Goal: Task Accomplishment & Management: Complete application form

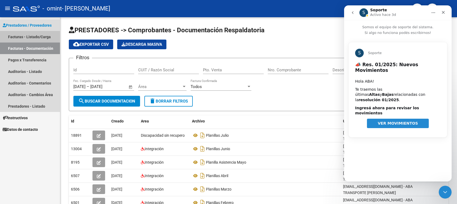
click at [37, 35] on link "Facturas - Listado/Carga" at bounding box center [30, 37] width 60 height 12
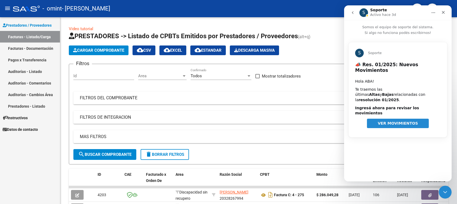
click at [23, 163] on div "Prestadores / Proveedores Facturas - Listado/Carga Facturas - Documentación Pag…" at bounding box center [30, 110] width 60 height 187
click at [366, 121] on span "VER MOVIMIENTOS" at bounding box center [398, 123] width 40 height 4
click at [366, 11] on icon "Cerrar" at bounding box center [444, 12] width 4 height 4
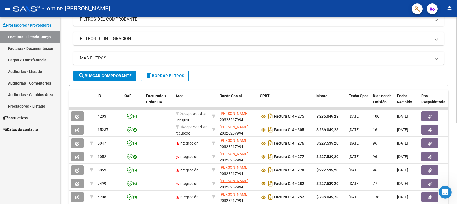
click at [366, 125] on div at bounding box center [456, 116] width 1 height 106
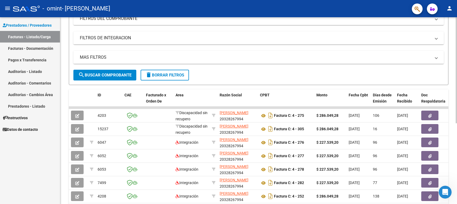
scroll to position [91, 0]
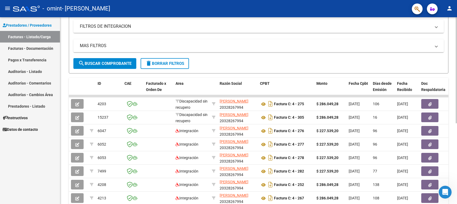
click at [366, 131] on div at bounding box center [456, 123] width 1 height 106
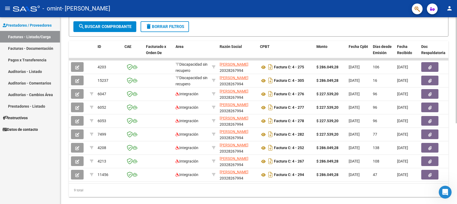
scroll to position [143, 0]
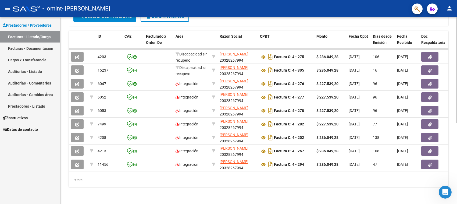
click at [366, 103] on div at bounding box center [456, 151] width 1 height 106
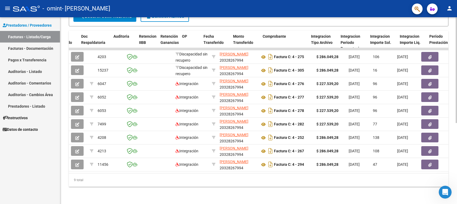
scroll to position [0, 340]
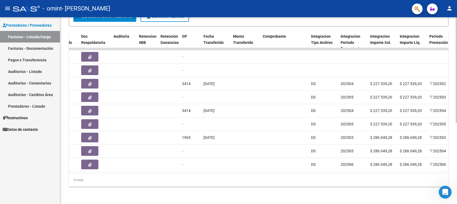
drag, startPoint x: 265, startPoint y: 177, endPoint x: 291, endPoint y: 174, distance: 26.5
click at [291, 163] on div "9 total" at bounding box center [259, 179] width 380 height 13
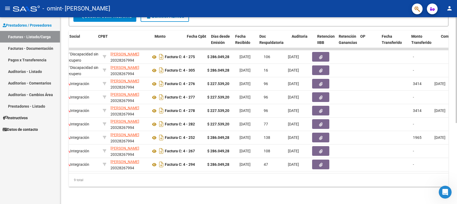
scroll to position [0, 162]
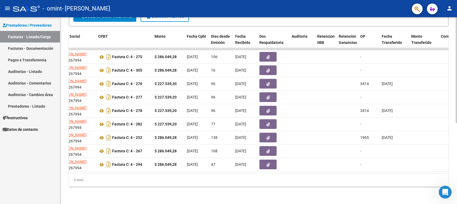
drag, startPoint x: 183, startPoint y: 178, endPoint x: 317, endPoint y: 190, distance: 134.1
click at [317, 163] on div "Video tutorial PRESTADORES -> Listado de CPBTs Emitidos por Prestadores / Prove…" at bounding box center [258, 41] width 397 height 325
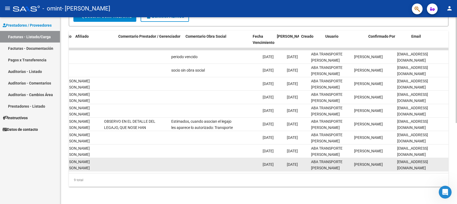
scroll to position [0, 0]
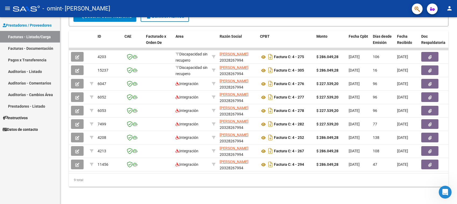
click at [366, 163] on icon "Abrir Intercom Messenger" at bounding box center [445, 192] width 9 height 9
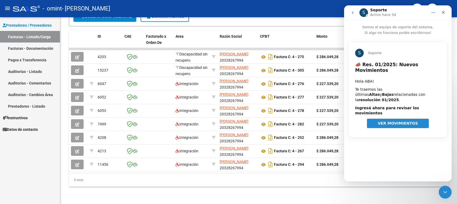
click at [366, 121] on span "VER MOVIMIENTOS" at bounding box center [398, 123] width 40 height 4
click at [366, 13] on icon "Inicio" at bounding box center [434, 12] width 4 height 4
click at [366, 44] on div "S Soporte" at bounding box center [398, 51] width 98 height 19
click at [352, 12] on icon "go back" at bounding box center [353, 12] width 4 height 4
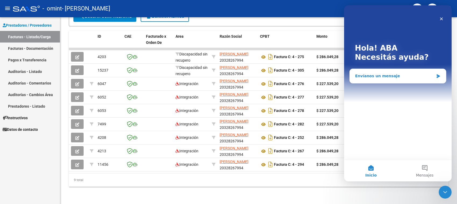
click at [366, 75] on div "Envíanos un mensaje" at bounding box center [394, 76] width 79 height 6
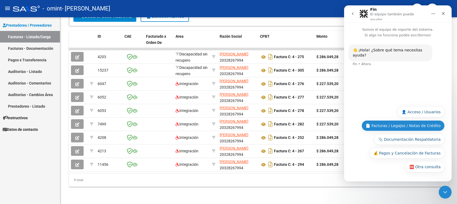
click at [366, 125] on button "📄 Facturas / Legajos / Notas de Crédito" at bounding box center [403, 125] width 83 height 11
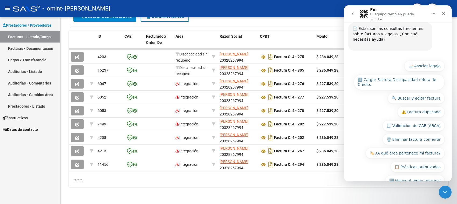
scroll to position [64, 0]
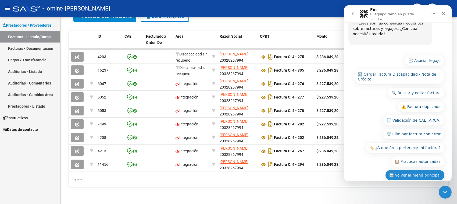
click at [366, 163] on button "🔙 Volver al menú principal" at bounding box center [415, 175] width 59 height 11
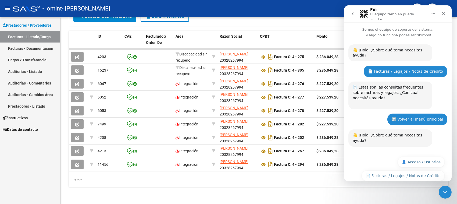
scroll to position [37, 0]
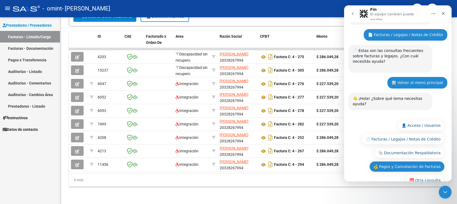
click at [366, 161] on button "💰 Pagos y Cancelación de Facturas" at bounding box center [407, 166] width 75 height 11
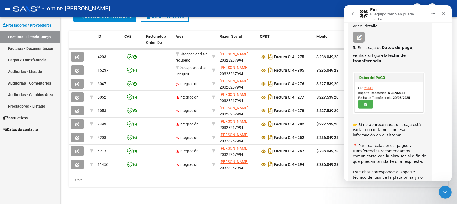
scroll to position [268, 0]
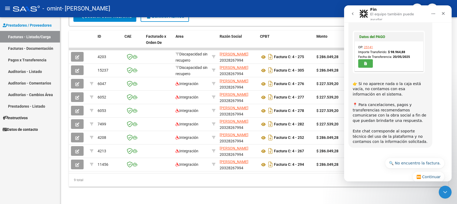
drag, startPoint x: 797, startPoint y: 136, endPoint x: 451, endPoint y: 103, distance: 348.2
drag, startPoint x: 451, startPoint y: 92, endPoint x: 798, endPoint y: 136, distance: 350.1
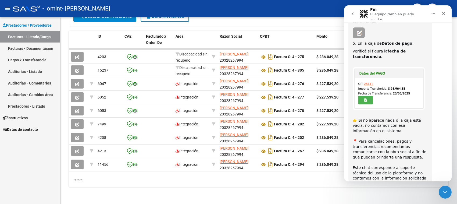
scroll to position [239, 0]
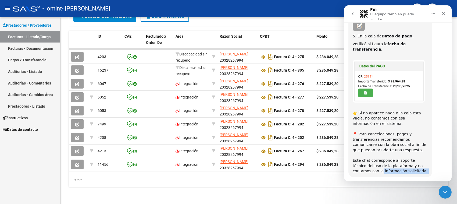
drag, startPoint x: 448, startPoint y: 140, endPoint x: 798, endPoint y: 166, distance: 350.7
click html "Fin El equipo también puede ayudar Somos el equipo de soporte del sistema. Si a…"
click at [366, 147] on div "👉 Si no aparece nada o la caja está vacía, no contamos con esa información en e…" at bounding box center [390, 139] width 75 height 69
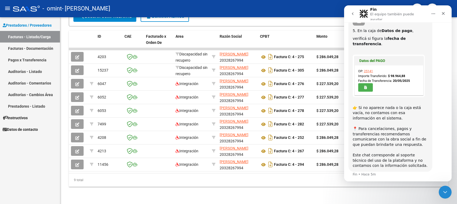
scroll to position [274, 0]
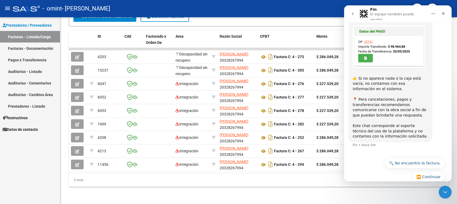
click at [366, 163] on button "🔙 Volver al menú principal" at bounding box center [415, 190] width 59 height 11
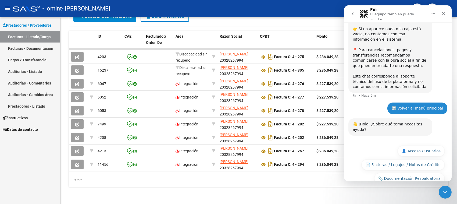
scroll to position [333, 0]
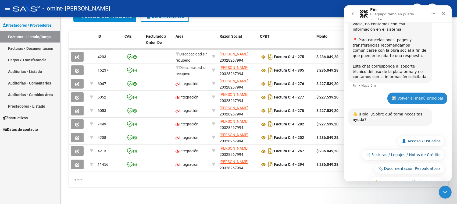
click at [366, 163] on button "🆘 Otra consulta" at bounding box center [425, 195] width 39 height 11
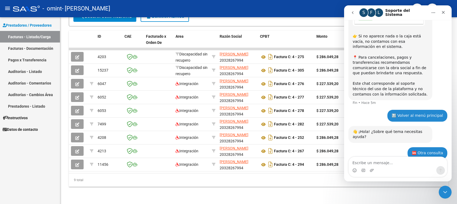
scroll to position [376, 0]
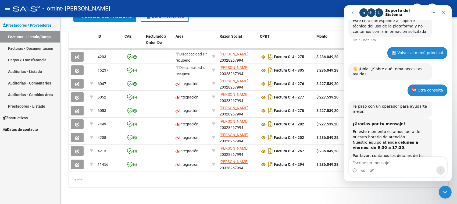
click at [366, 13] on div "L" at bounding box center [379, 12] width 9 height 9
click at [366, 12] on icon "Cerrar" at bounding box center [444, 12] width 4 height 4
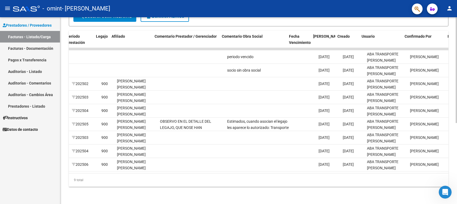
scroll to position [0, 705]
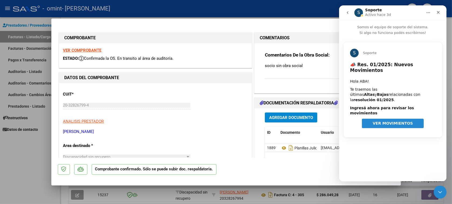
click at [347, 12] on icon "go back" at bounding box center [348, 12] width 2 height 3
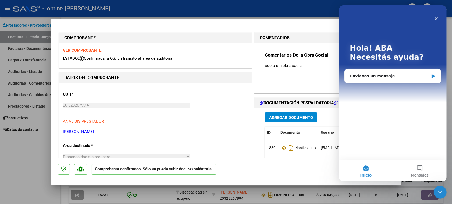
click at [435, 20] on icon "Cerrar" at bounding box center [436, 19] width 4 height 4
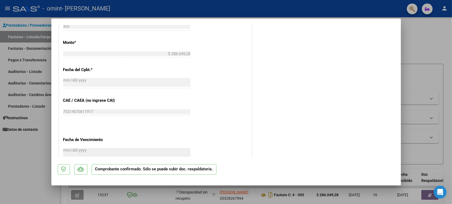
scroll to position [217, 0]
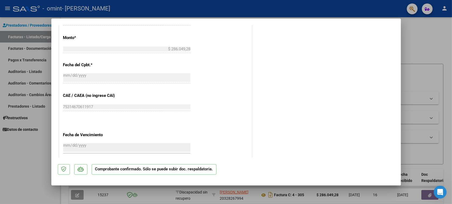
drag, startPoint x: 404, startPoint y: 107, endPoint x: 398, endPoint y: 120, distance: 14.6
click at [398, 120] on div "COMPROBANTE VER COMPROBANTE ESTADO: Confirmada la OS. En transito al área de au…" at bounding box center [226, 102] width 452 height 204
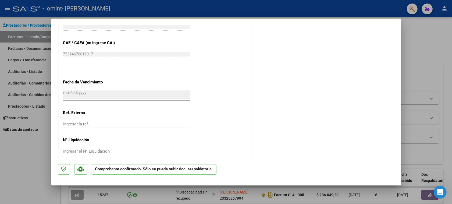
scroll to position [277, 0]
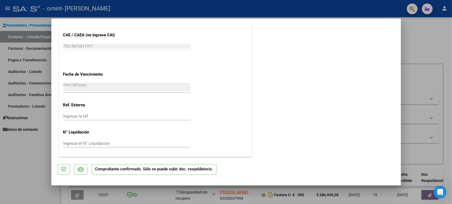
click at [325, 161] on mat-dialog-actions "Comprobante confirmado. Sólo se puede subir doc. respaldatoria." at bounding box center [226, 168] width 337 height 21
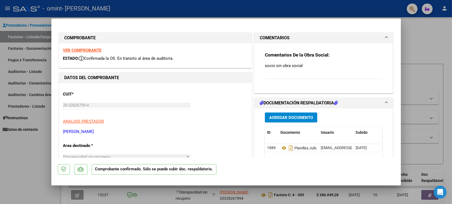
click at [335, 43] on mat-expansion-panel-header "COMENTARIOS" at bounding box center [324, 38] width 139 height 11
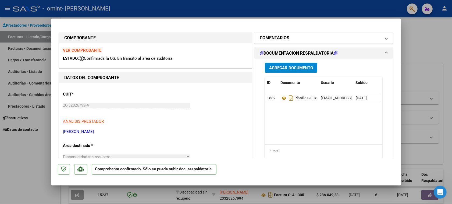
click at [335, 43] on mat-expansion-panel-header "COMENTARIOS" at bounding box center [324, 38] width 139 height 11
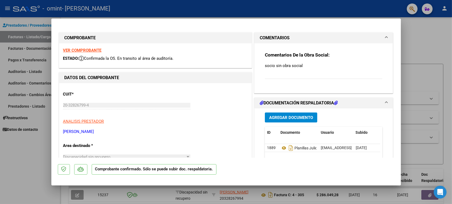
click at [386, 103] on span at bounding box center [387, 103] width 2 height 6
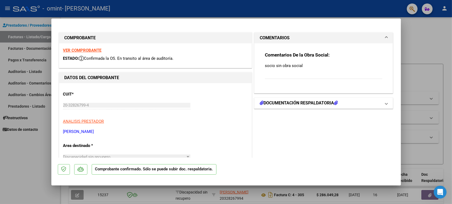
click at [386, 106] on span at bounding box center [387, 103] width 2 height 6
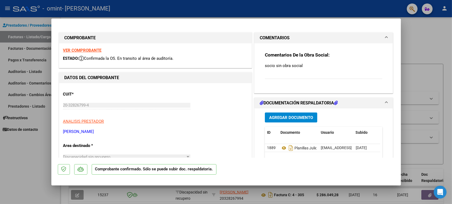
click at [386, 106] on span at bounding box center [387, 103] width 2 height 6
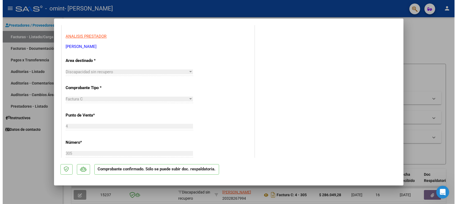
scroll to position [86, 0]
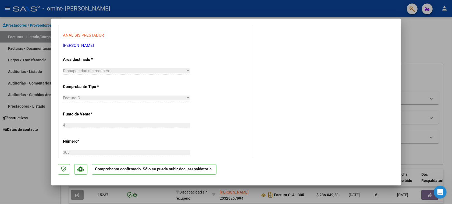
drag, startPoint x: 402, startPoint y: 64, endPoint x: 403, endPoint y: 71, distance: 6.8
click at [403, 71] on div at bounding box center [226, 102] width 452 height 204
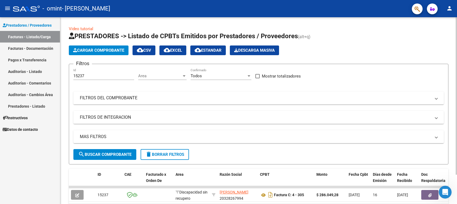
click at [398, 67] on form "Filtros 15237 Id Area Area Todos Confirmado Mostrar totalizadores FILTROS DEL C…" at bounding box center [259, 114] width 380 height 101
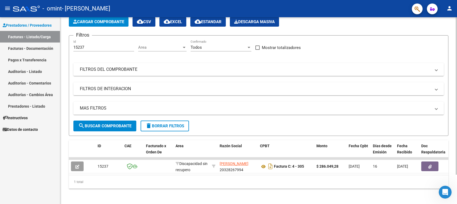
scroll to position [35, 0]
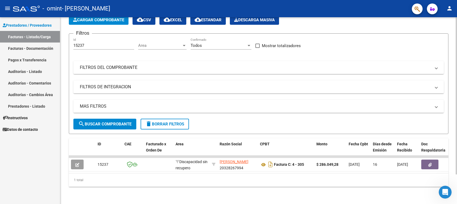
click at [452, 87] on div at bounding box center [456, 124] width 1 height 157
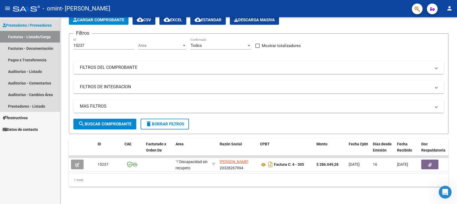
click at [38, 36] on link "Facturas - Listado/Carga" at bounding box center [30, 37] width 60 height 12
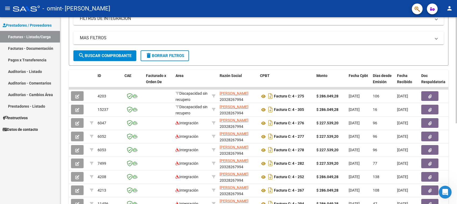
scroll to position [116, 0]
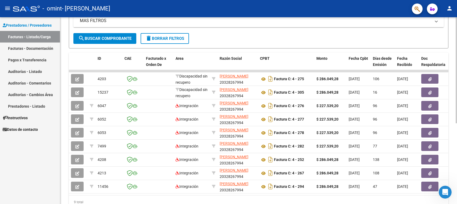
click at [452, 98] on div at bounding box center [456, 138] width 1 height 106
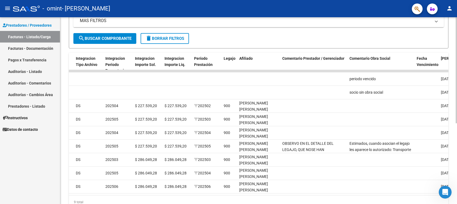
scroll to position [0, 581]
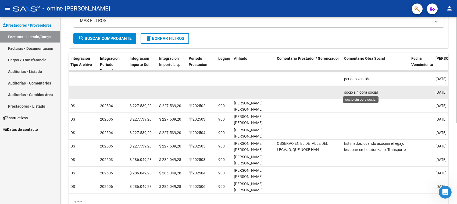
click at [359, 94] on span "socio sin obra social" at bounding box center [361, 92] width 34 height 4
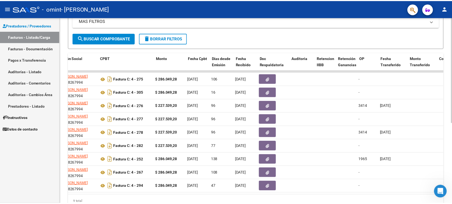
scroll to position [0, 0]
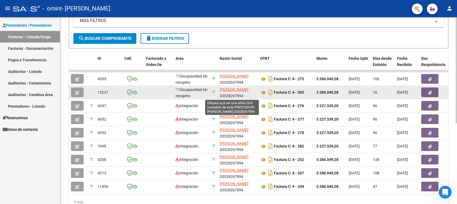
click at [231, 89] on span "BUSTOS ARIEL HERNAN" at bounding box center [234, 89] width 29 height 4
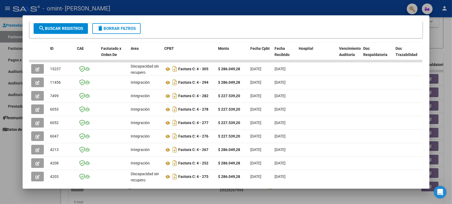
scroll to position [128, 0]
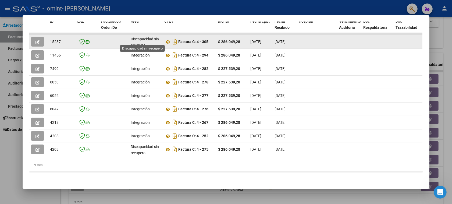
click at [136, 38] on span "Discapacidad sin recupero" at bounding box center [145, 42] width 28 height 10
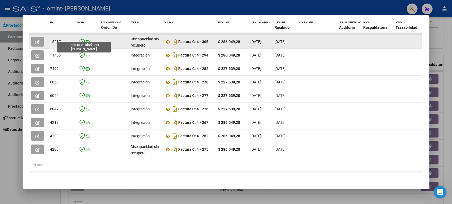
click at [82, 39] on icon at bounding box center [82, 42] width 6 height 6
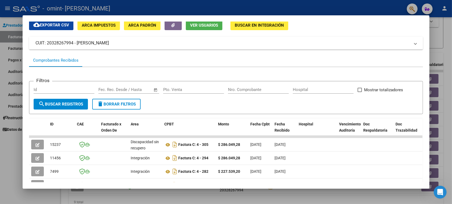
scroll to position [38, 0]
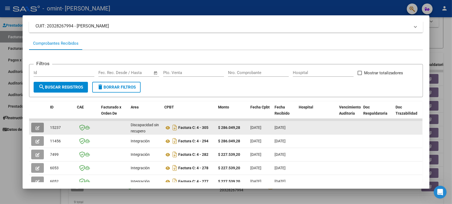
click at [36, 126] on icon "button" at bounding box center [38, 128] width 4 height 4
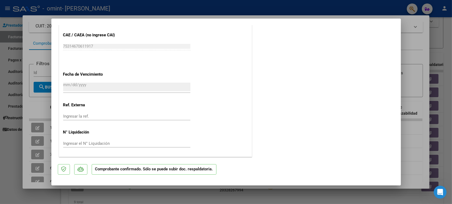
scroll to position [0, 0]
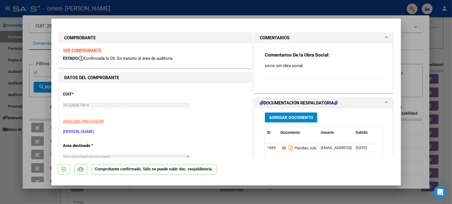
click at [36, 88] on div at bounding box center [226, 102] width 452 height 204
type input "$ 0,00"
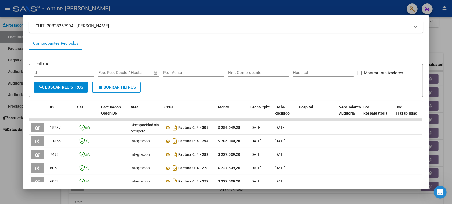
click at [0, 103] on div at bounding box center [226, 102] width 452 height 204
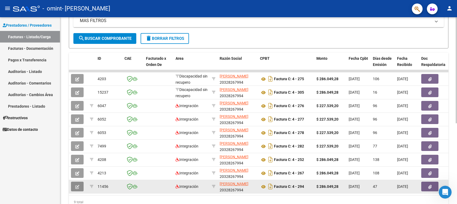
click at [77, 185] on icon "button" at bounding box center [77, 187] width 4 height 4
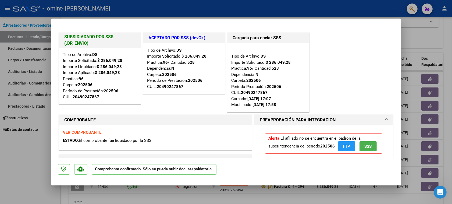
click at [24, 113] on div at bounding box center [226, 102] width 452 height 204
type input "$ 0,00"
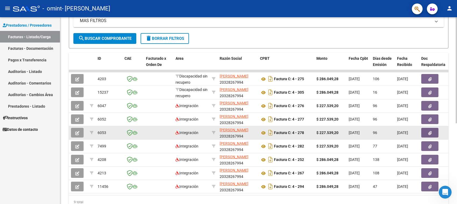
click at [75, 132] on icon "button" at bounding box center [77, 133] width 4 height 4
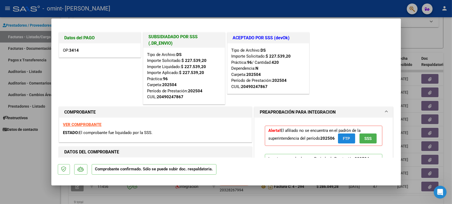
click at [343, 140] on span "FTP" at bounding box center [346, 138] width 7 height 5
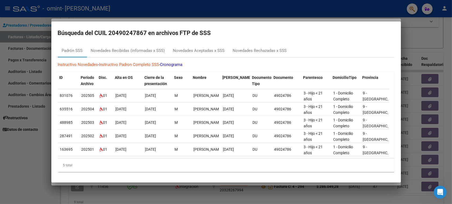
scroll to position [0, 309]
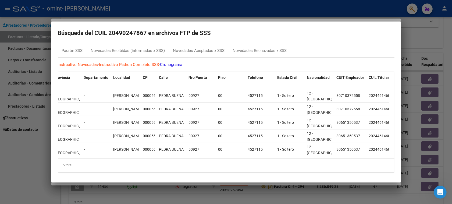
click at [329, 158] on div "5 total" at bounding box center [226, 164] width 337 height 13
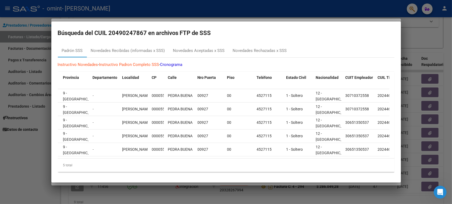
scroll to position [0, 299]
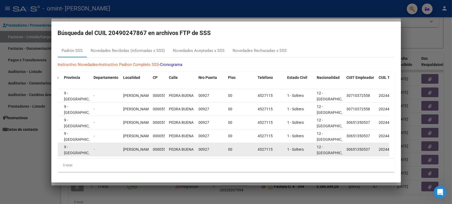
drag, startPoint x: 298, startPoint y: 153, endPoint x: 207, endPoint y: 143, distance: 92.0
click at [207, 143] on datatable-body "831076 202505 01 01/01/2025 31/08/2013 M GONZALEZ VISCIGLIO, IGNACIO MA 08/09/2…" at bounding box center [224, 123] width 332 height 69
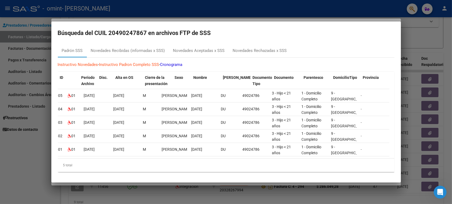
scroll to position [0, 0]
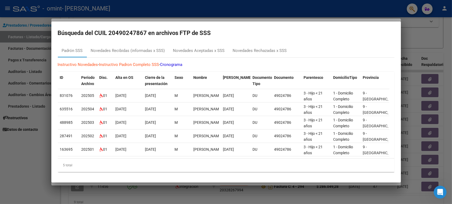
click at [422, 125] on div at bounding box center [226, 102] width 452 height 204
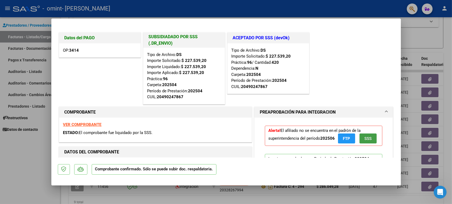
click at [360, 143] on button "SSS" at bounding box center [368, 138] width 17 height 10
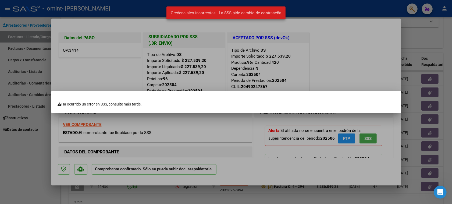
click at [227, 125] on div at bounding box center [226, 102] width 452 height 204
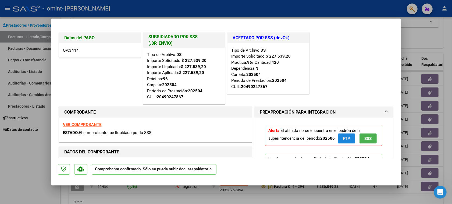
click at [343, 135] on button "FTP" at bounding box center [346, 138] width 17 height 10
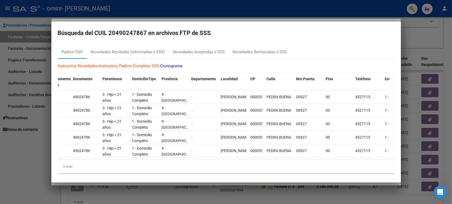
scroll to position [5, 0]
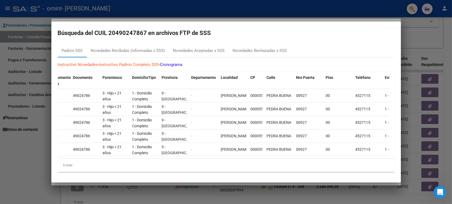
drag, startPoint x: 268, startPoint y: 161, endPoint x: 221, endPoint y: 164, distance: 46.7
click at [221, 164] on div "ID Período Archivo Disc. Alta en OS Cierre de la presentación Sexo Nombre Fecha…" at bounding box center [226, 122] width 337 height 100
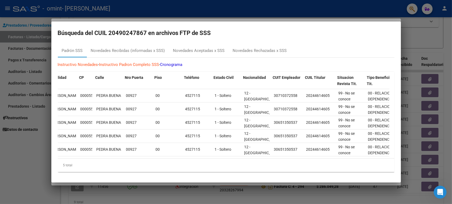
scroll to position [0, 388]
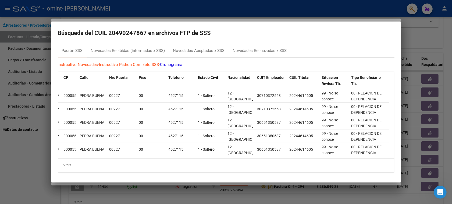
click at [185, 165] on div "5 total" at bounding box center [226, 164] width 337 height 13
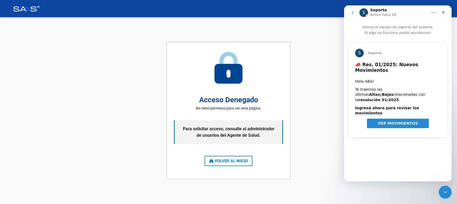
click at [414, 121] on span "VER MOVIMIENTOS" at bounding box center [398, 123] width 40 height 4
